Goal: Check status

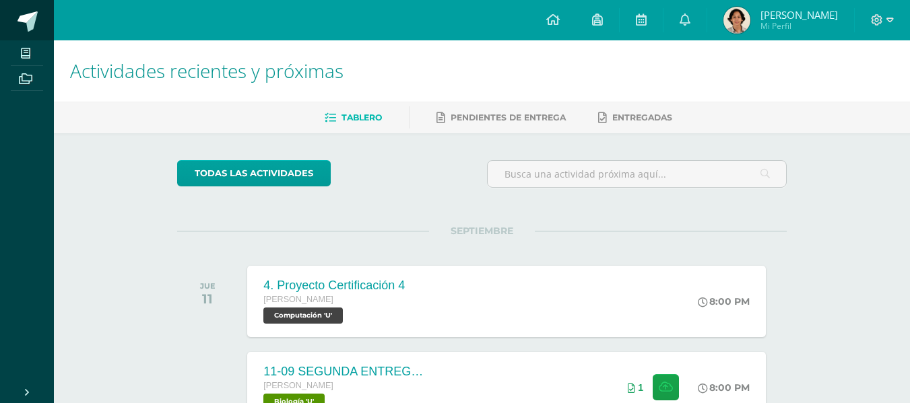
click at [26, 21] on span at bounding box center [28, 21] width 20 height 20
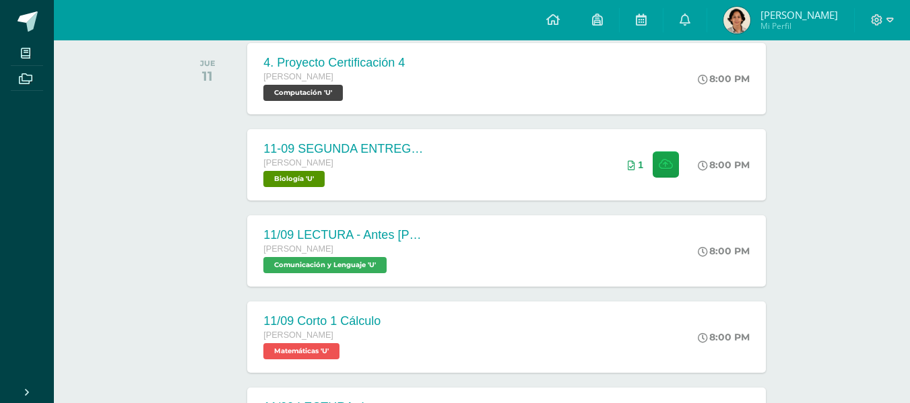
scroll to position [224, 0]
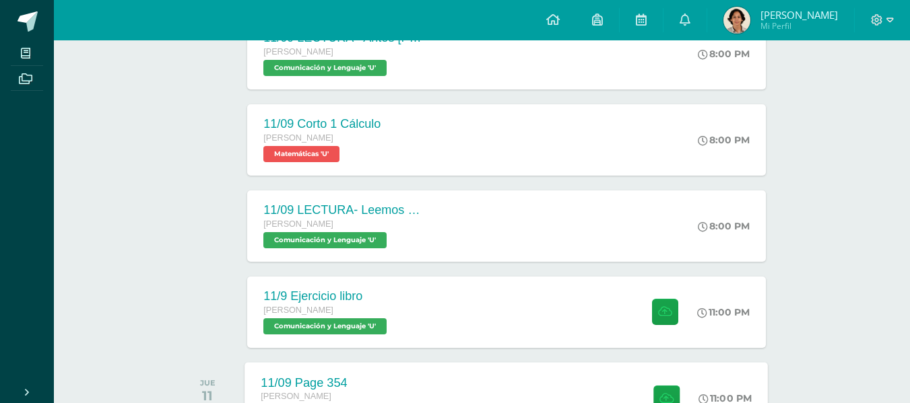
scroll to position [421, 0]
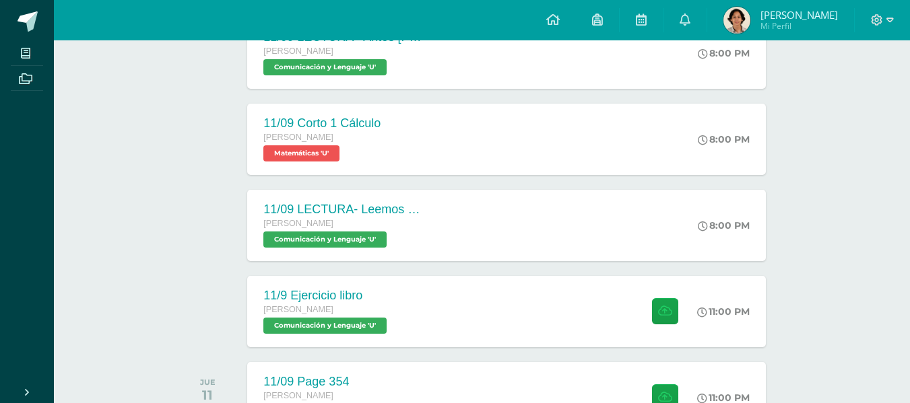
click at [772, 5] on link "Francisco Alejandro Mi Perfil" at bounding box center [780, 20] width 147 height 40
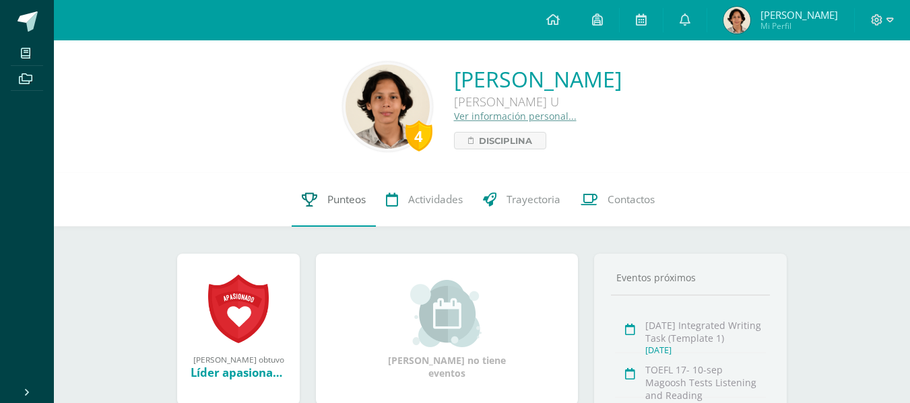
click at [339, 201] on span "Punteos" at bounding box center [346, 200] width 38 height 14
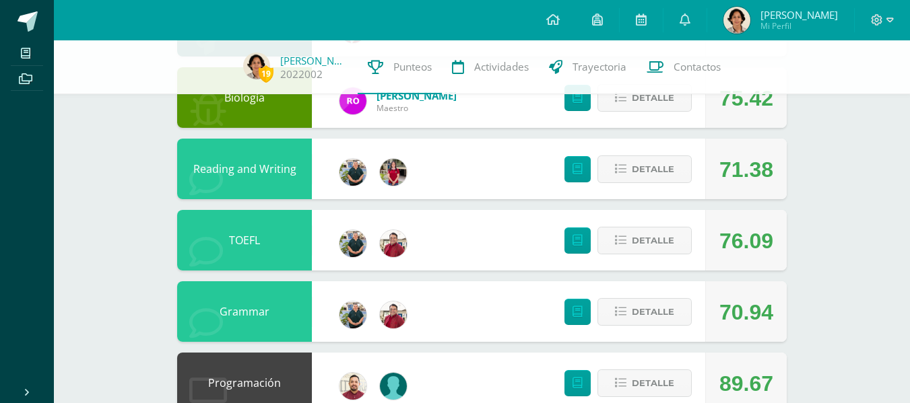
scroll to position [717, 0]
